Goal: Browse casually

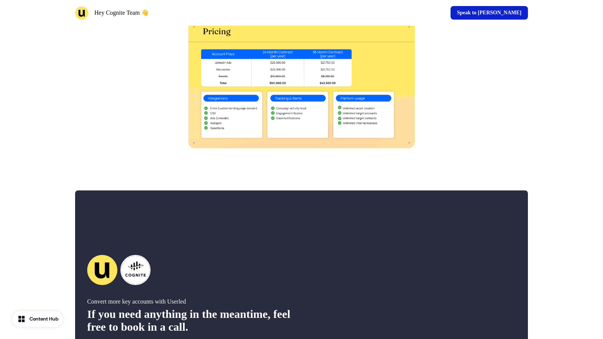
scroll to position [1160, 0]
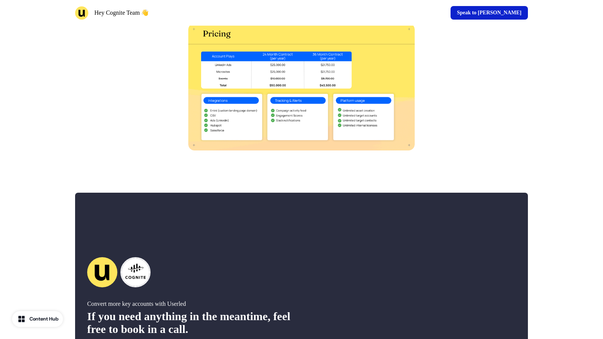
click at [333, 85] on img at bounding box center [301, 86] width 226 height 127
click at [313, 92] on img at bounding box center [301, 86] width 226 height 127
click at [388, 58] on img at bounding box center [301, 86] width 226 height 127
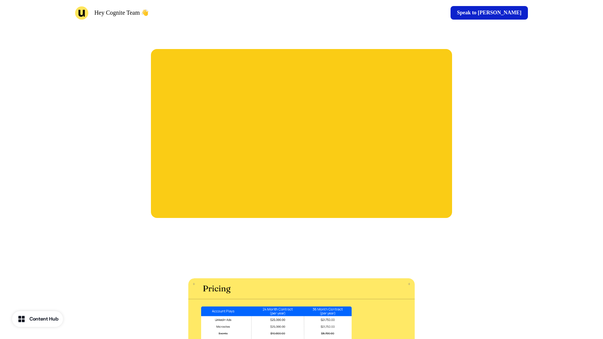
scroll to position [891, 0]
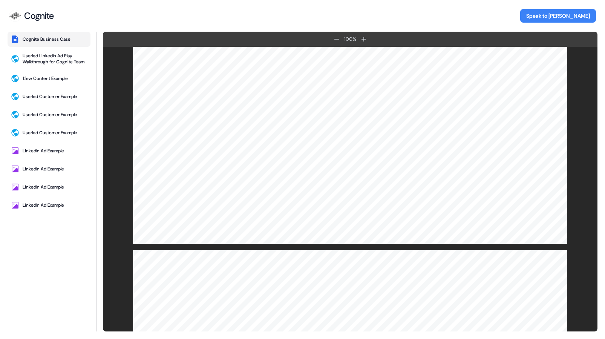
scroll to position [3452, 0]
